Goal: Find specific page/section: Find specific page/section

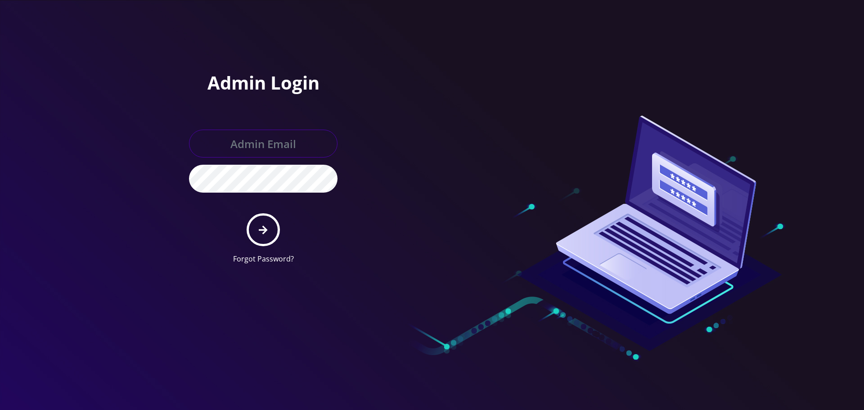
type input "[EMAIL_ADDRESS][DOMAIN_NAME]"
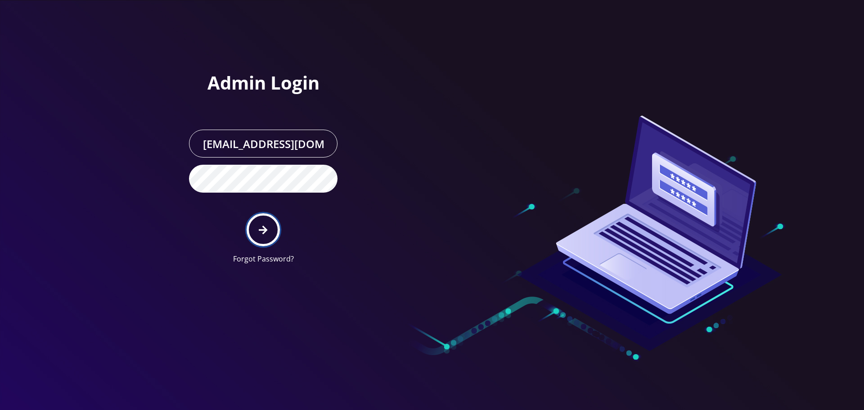
click at [270, 224] on button "submit" at bounding box center [262, 229] width 33 height 33
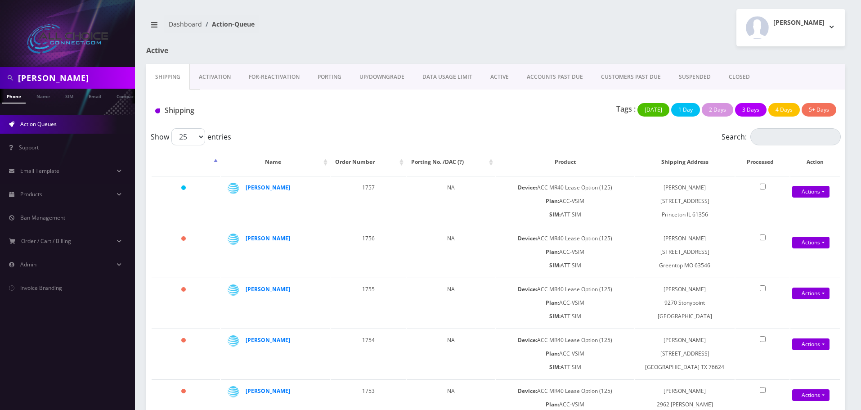
click at [27, 77] on input "andy" at bounding box center [75, 77] width 115 height 17
drag, startPoint x: 27, startPoint y: 77, endPoint x: 40, endPoint y: 86, distance: 16.0
click at [28, 77] on input "andy" at bounding box center [75, 77] width 115 height 17
paste input "Swearingen"
type input "Swearingen"
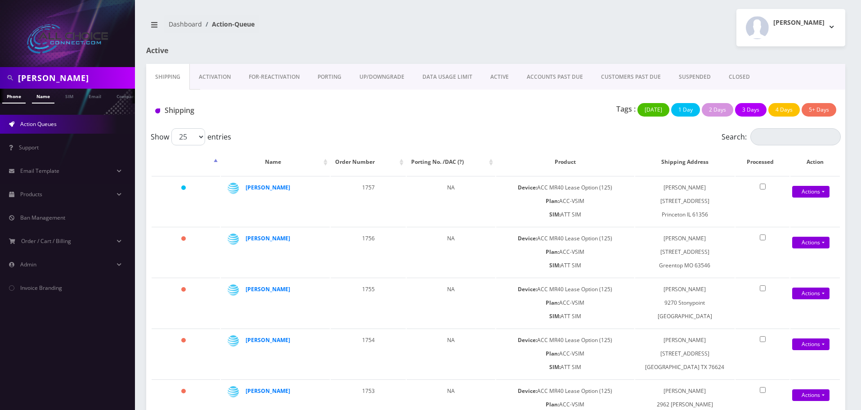
click at [40, 97] on link "Name" at bounding box center [43, 96] width 22 height 15
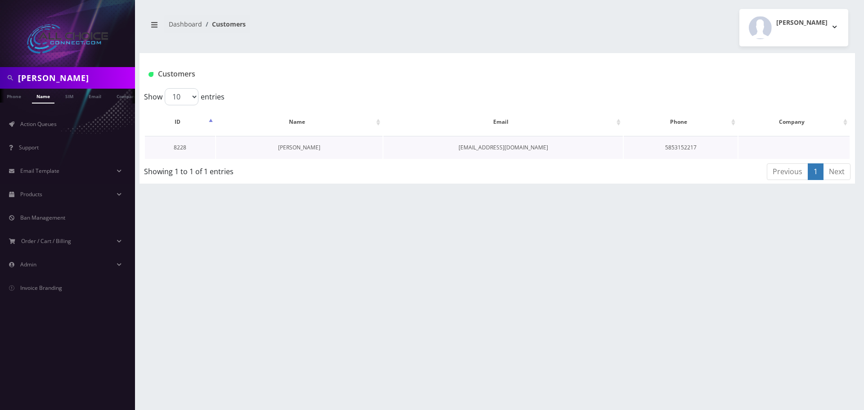
click at [298, 146] on link "[PERSON_NAME]" at bounding box center [299, 147] width 42 height 8
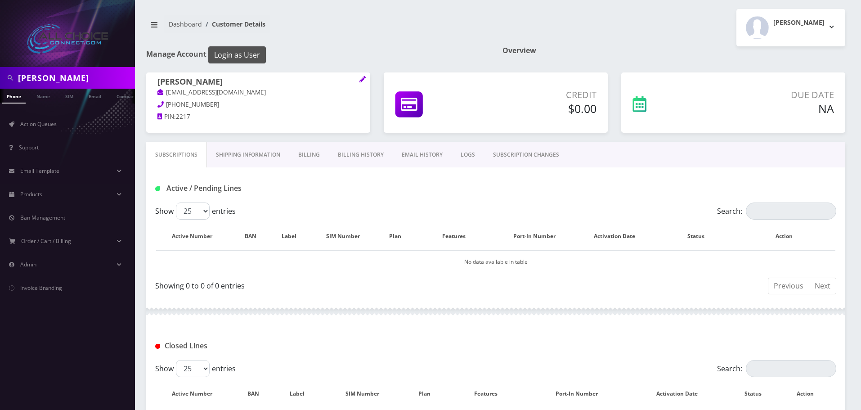
click at [237, 54] on button "Login as User" at bounding box center [237, 54] width 58 height 17
